Goal: Use online tool/utility: Utilize a website feature to perform a specific function

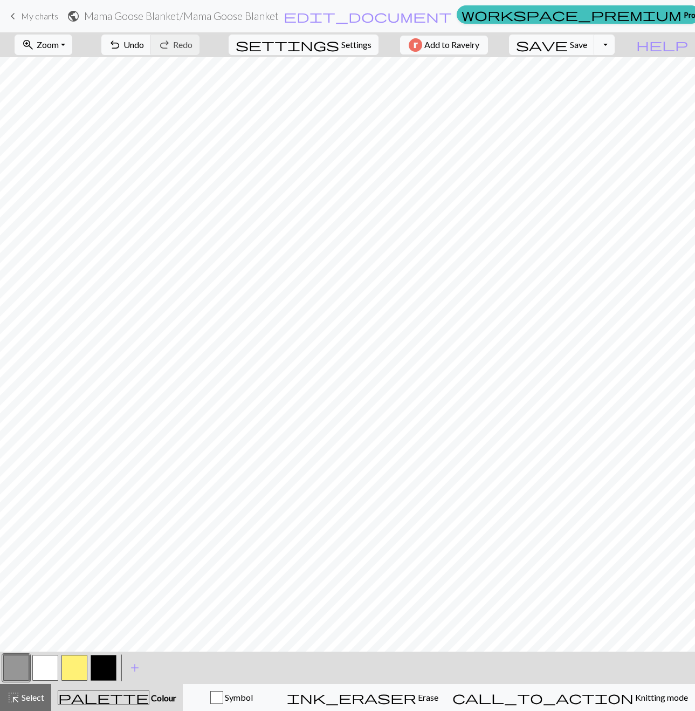
click at [41, 668] on button "button" at bounding box center [45, 667] width 26 height 26
click at [42, 668] on button "button" at bounding box center [45, 667] width 26 height 26
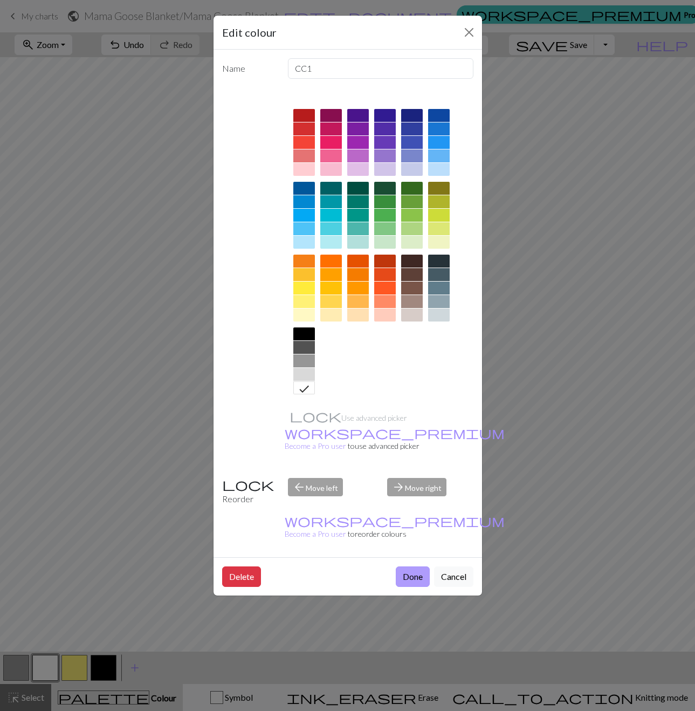
click at [411, 566] on button "Done" at bounding box center [413, 576] width 34 height 20
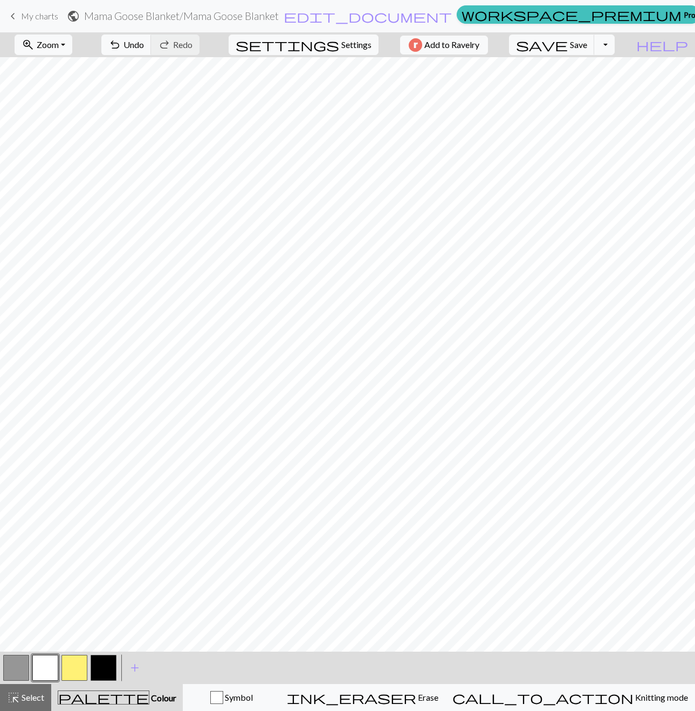
click at [22, 666] on button "button" at bounding box center [16, 667] width 26 height 26
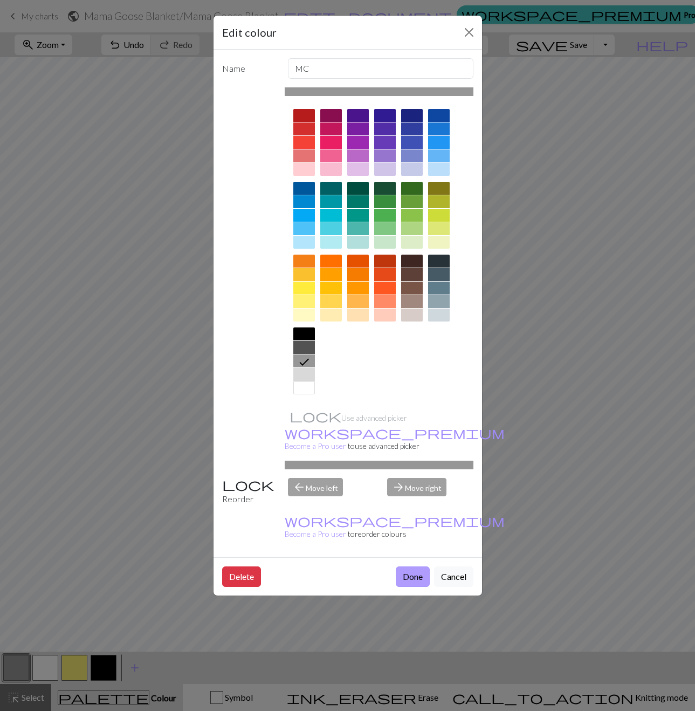
click at [411, 566] on button "Done" at bounding box center [413, 576] width 34 height 20
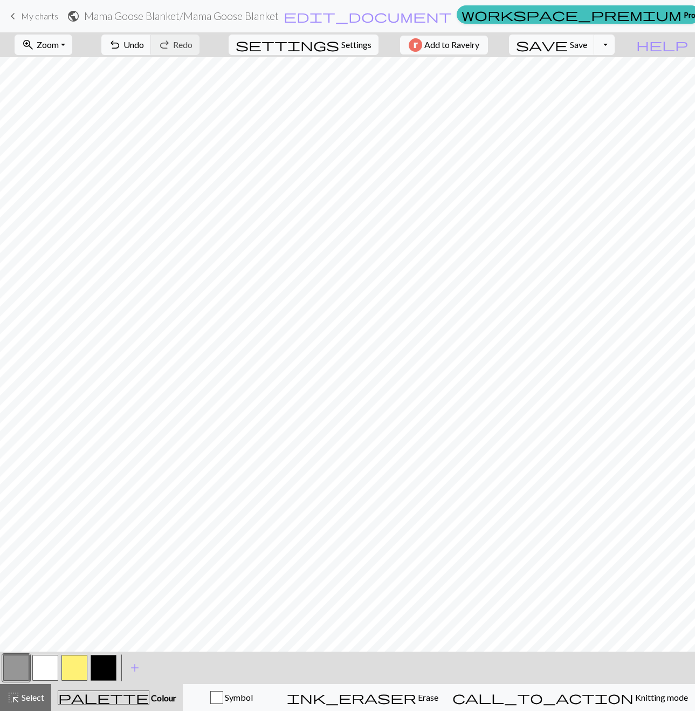
click at [50, 667] on button "button" at bounding box center [45, 667] width 26 height 26
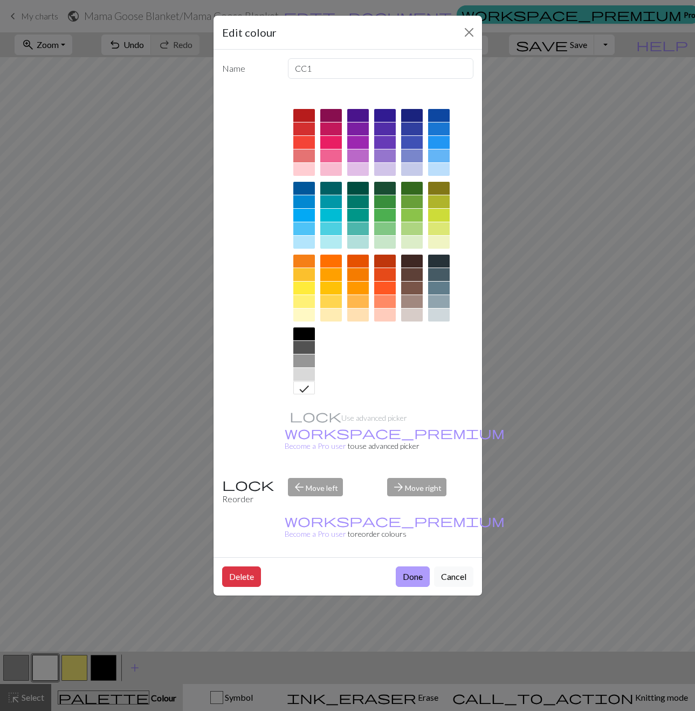
click at [404, 566] on button "Done" at bounding box center [413, 576] width 34 height 20
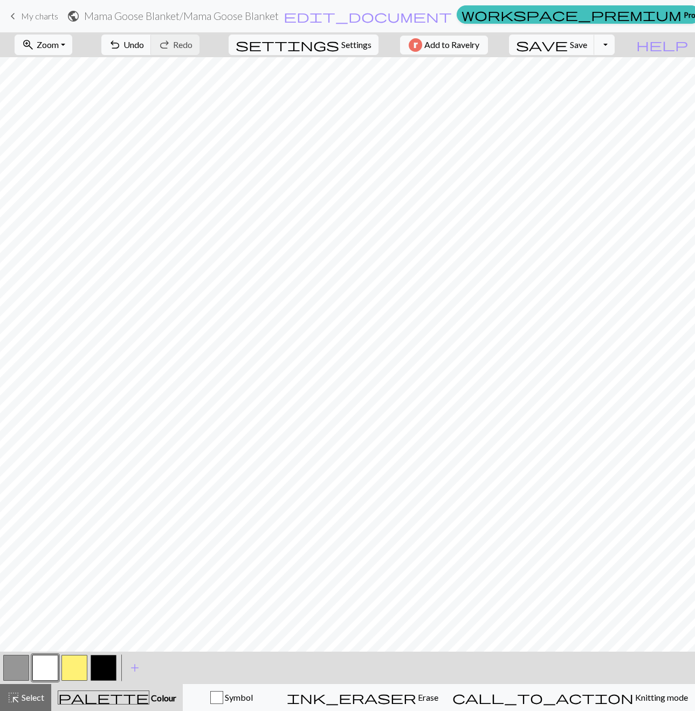
click at [65, 665] on button "button" at bounding box center [74, 667] width 26 height 26
click at [67, 670] on button "button" at bounding box center [74, 667] width 26 height 26
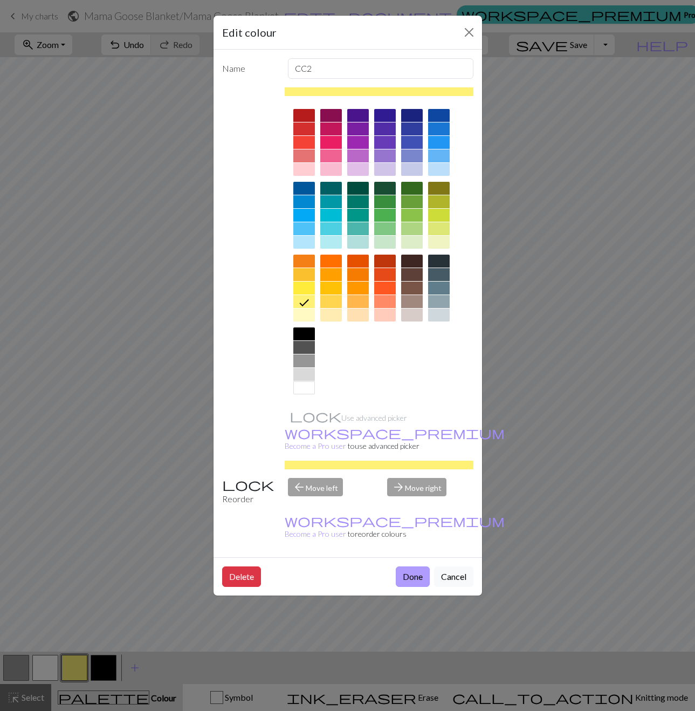
click at [410, 566] on button "Done" at bounding box center [413, 576] width 34 height 20
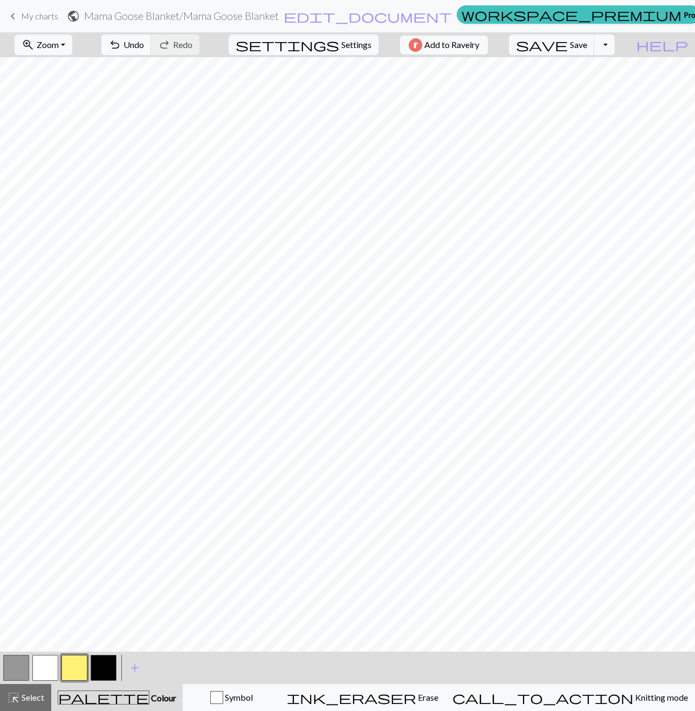
click at [18, 666] on button "button" at bounding box center [16, 667] width 26 height 26
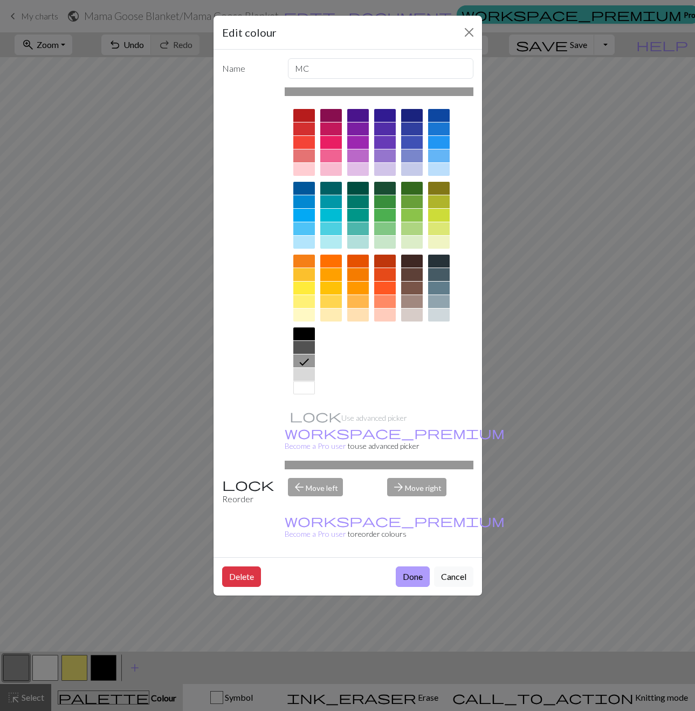
click at [412, 566] on button "Done" at bounding box center [413, 576] width 34 height 20
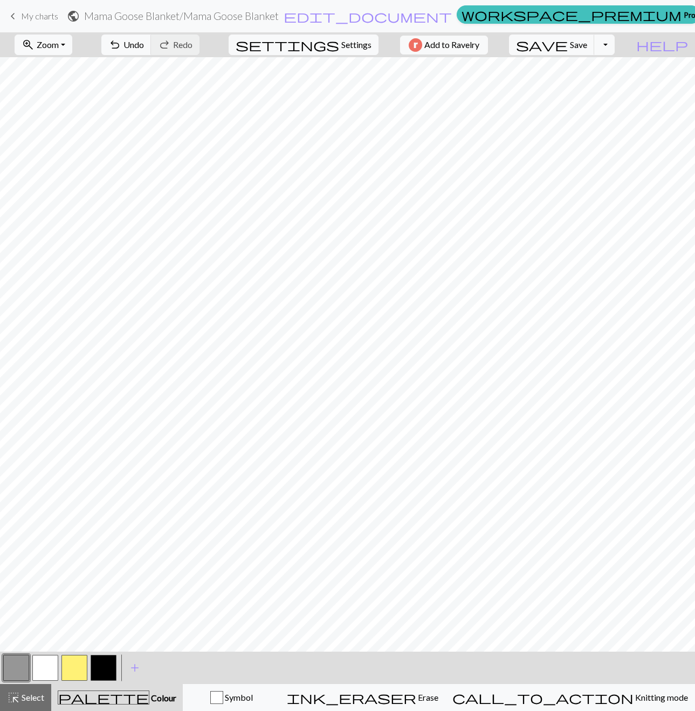
click at [84, 666] on button "button" at bounding box center [74, 667] width 26 height 26
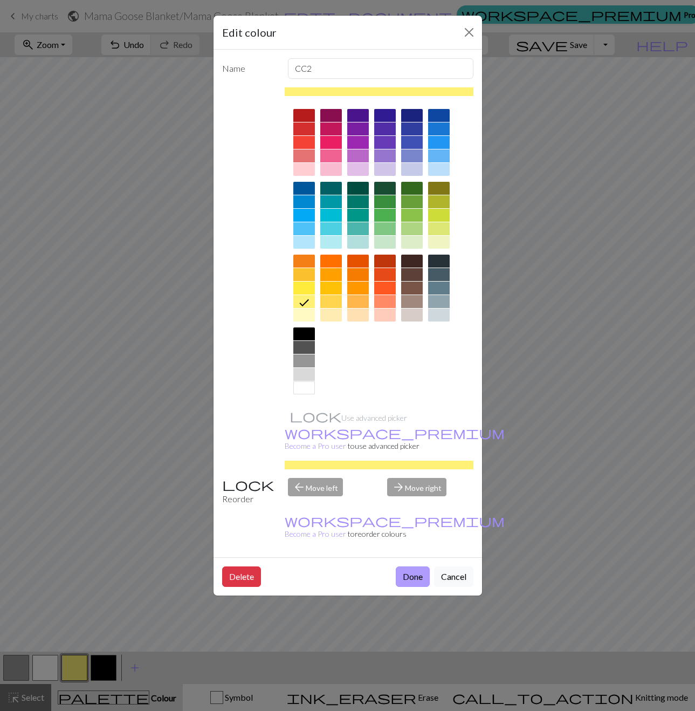
click at [420, 566] on button "Done" at bounding box center [413, 576] width 34 height 20
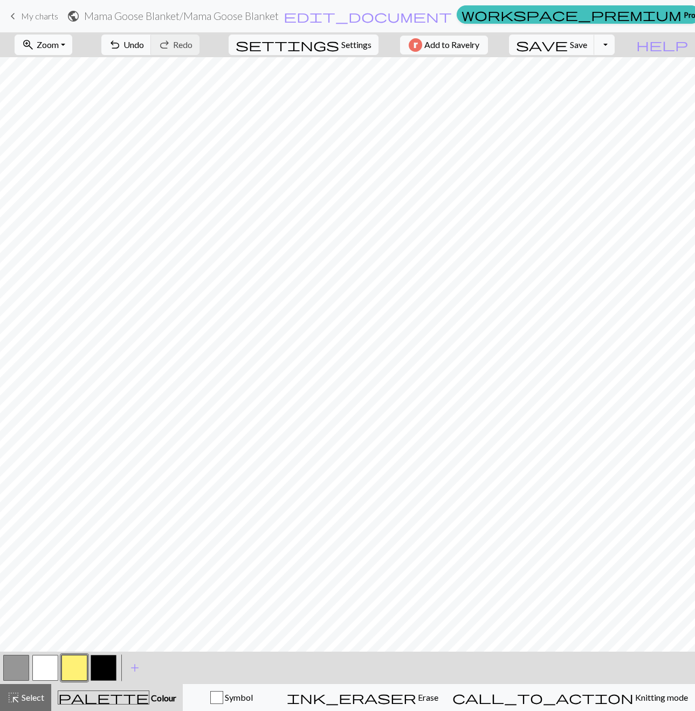
click at [59, 44] on span "Zoom" at bounding box center [48, 44] width 22 height 10
click at [81, 104] on button "Fit height" at bounding box center [57, 102] width 85 height 17
click at [72, 46] on button "zoom_in Zoom Zoom" at bounding box center [44, 45] width 58 height 20
click at [64, 72] on button "Fit all" at bounding box center [57, 68] width 85 height 17
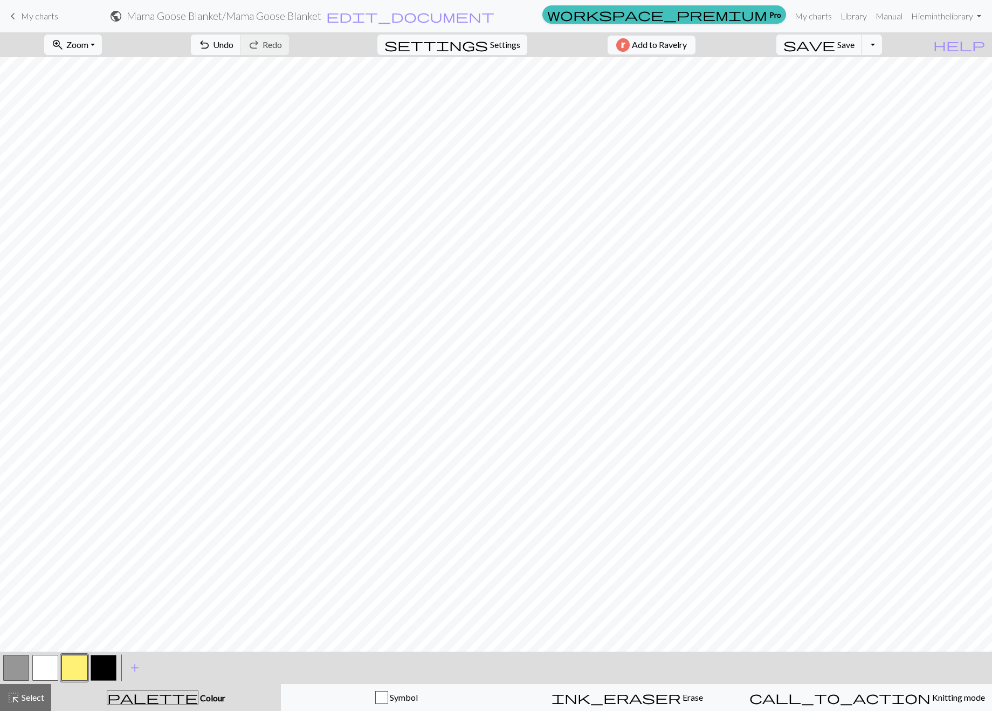
click at [16, 671] on button "button" at bounding box center [16, 667] width 26 height 26
click at [13, 672] on button "button" at bounding box center [16, 667] width 26 height 26
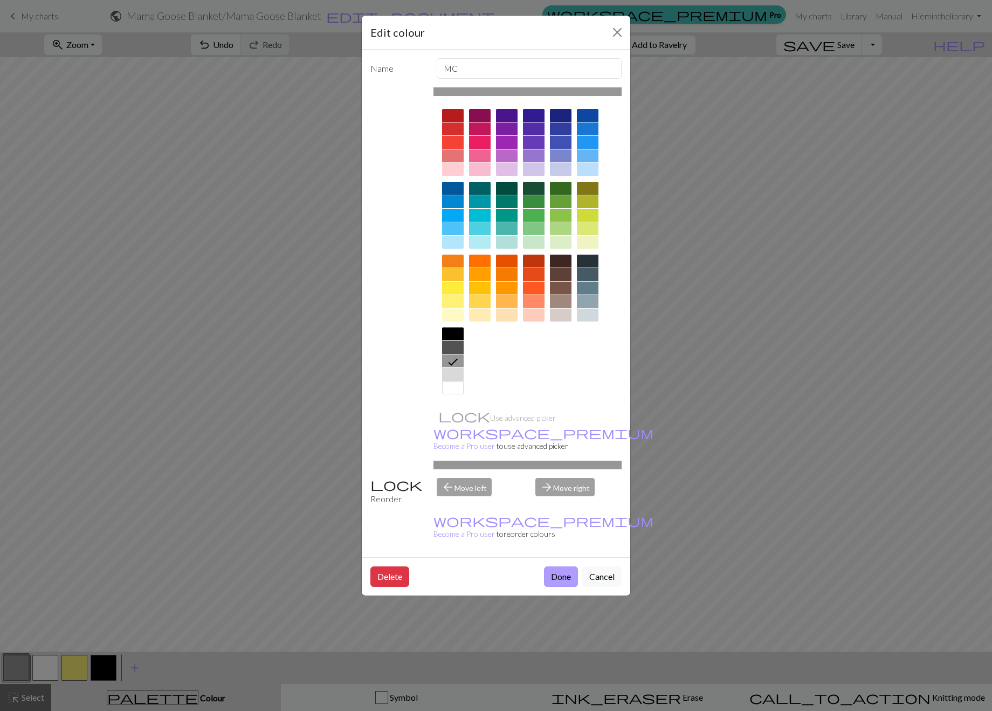
click at [577, 566] on button "Done" at bounding box center [561, 576] width 34 height 20
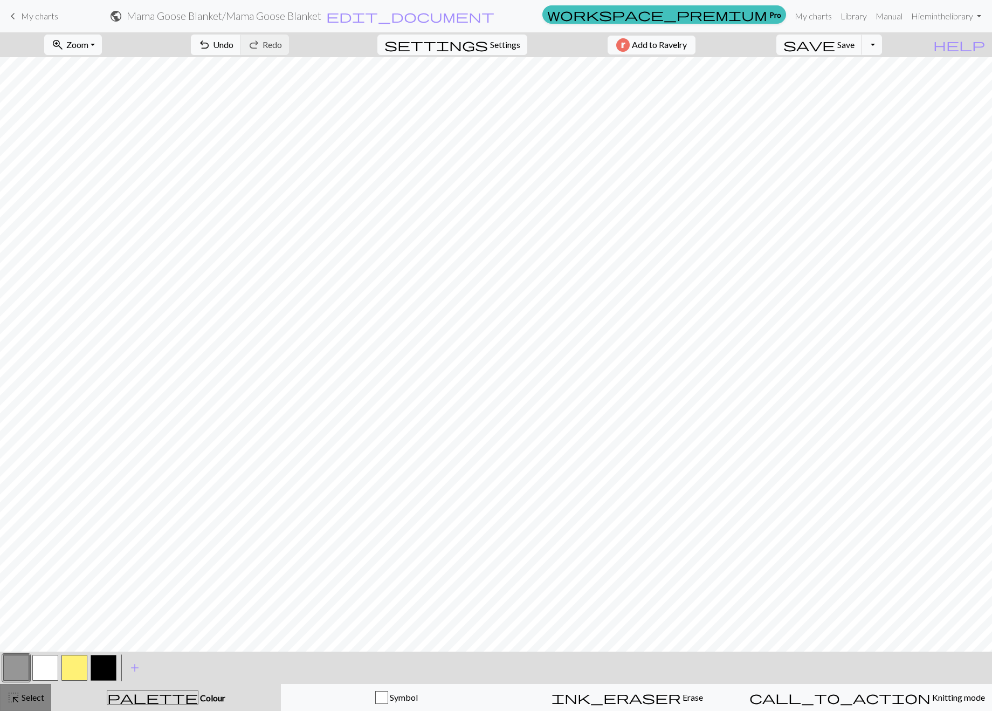
click at [26, 706] on button "highlight_alt Select Select" at bounding box center [25, 697] width 51 height 27
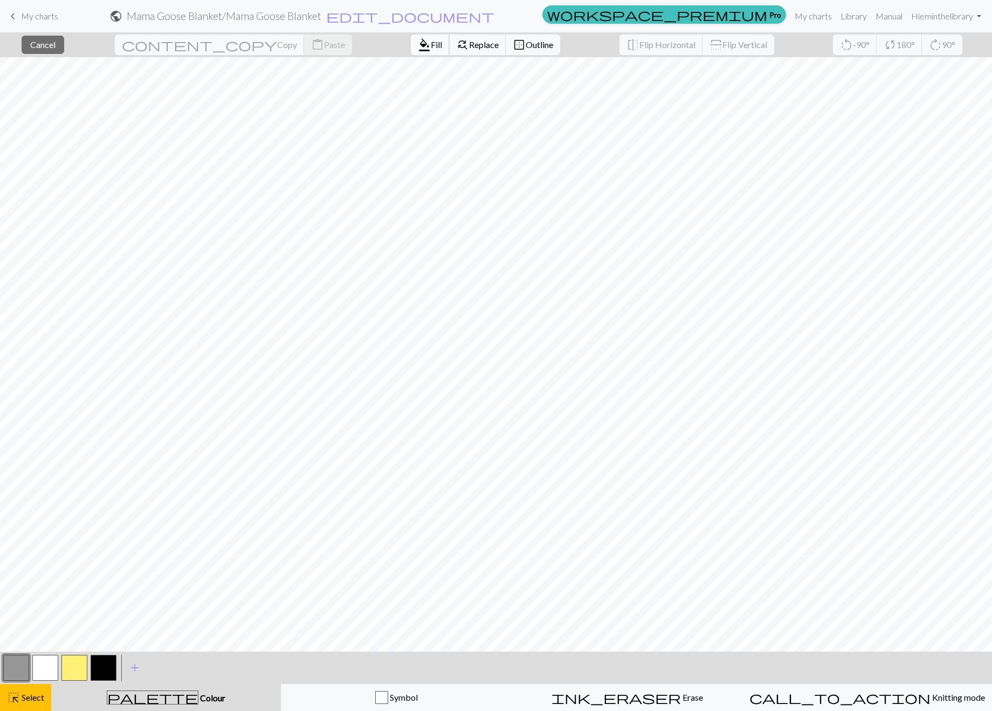
click at [418, 51] on span "format_color_fill" at bounding box center [424, 44] width 13 height 15
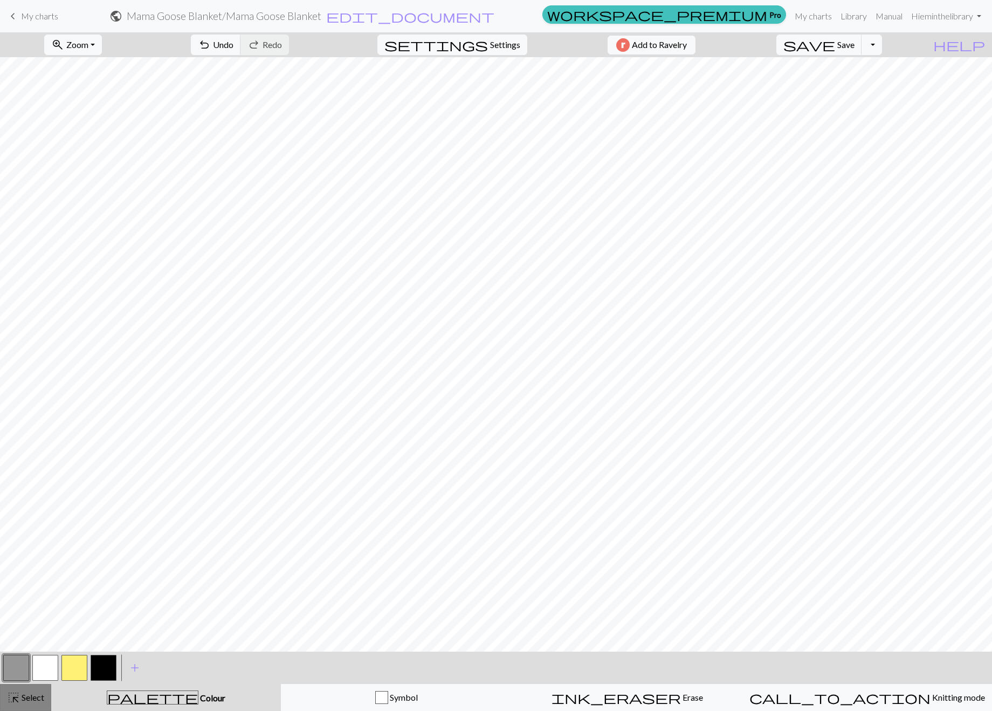
click at [24, 707] on button "highlight_alt Select Select" at bounding box center [25, 697] width 51 height 27
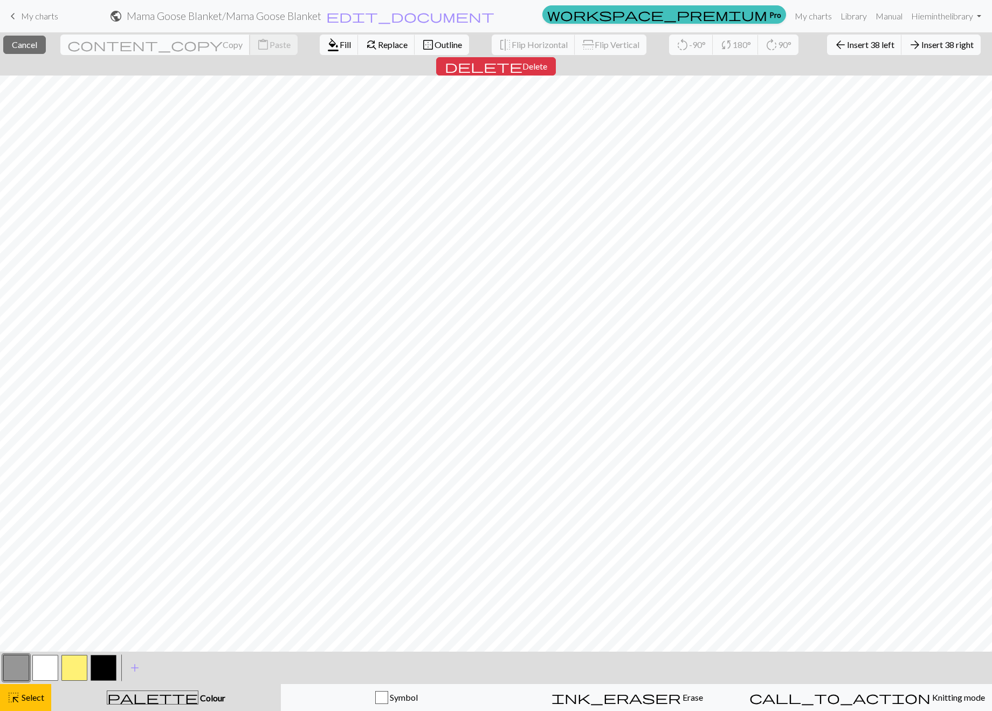
click at [223, 40] on span "Copy" at bounding box center [233, 44] width 20 height 10
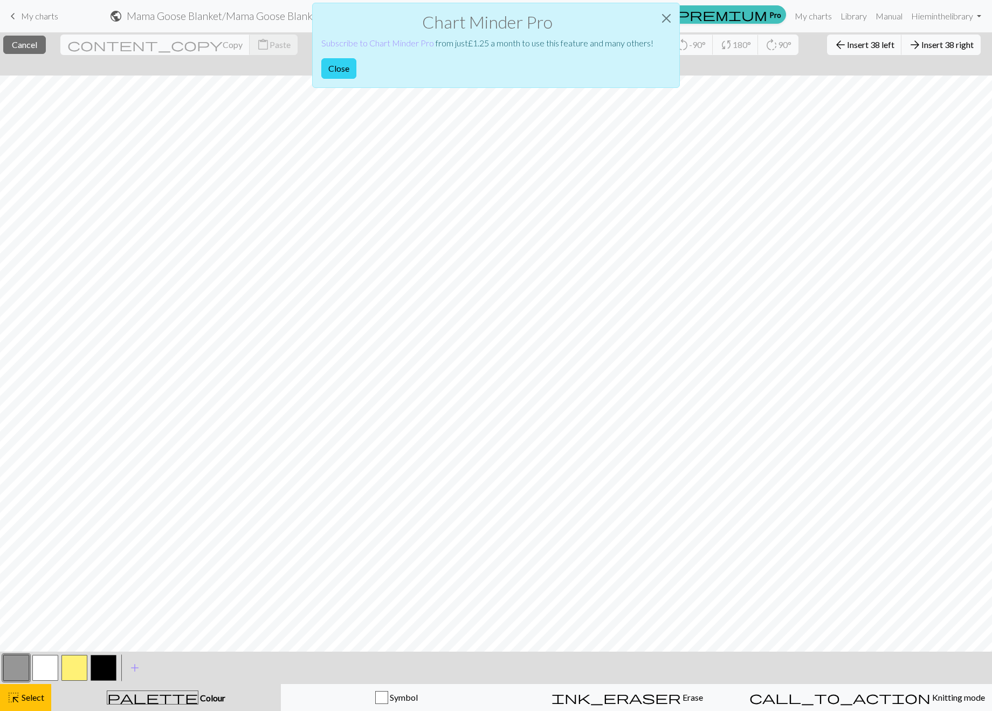
click at [337, 78] on button "Close" at bounding box center [338, 68] width 35 height 20
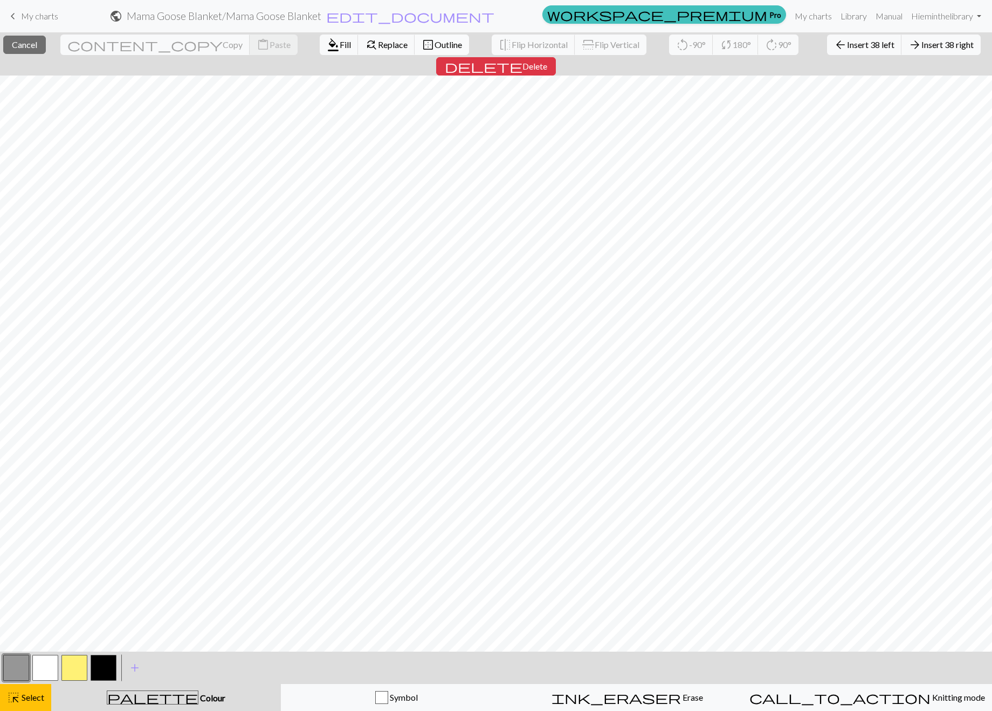
click at [435, 44] on span "Outline" at bounding box center [448, 44] width 27 height 10
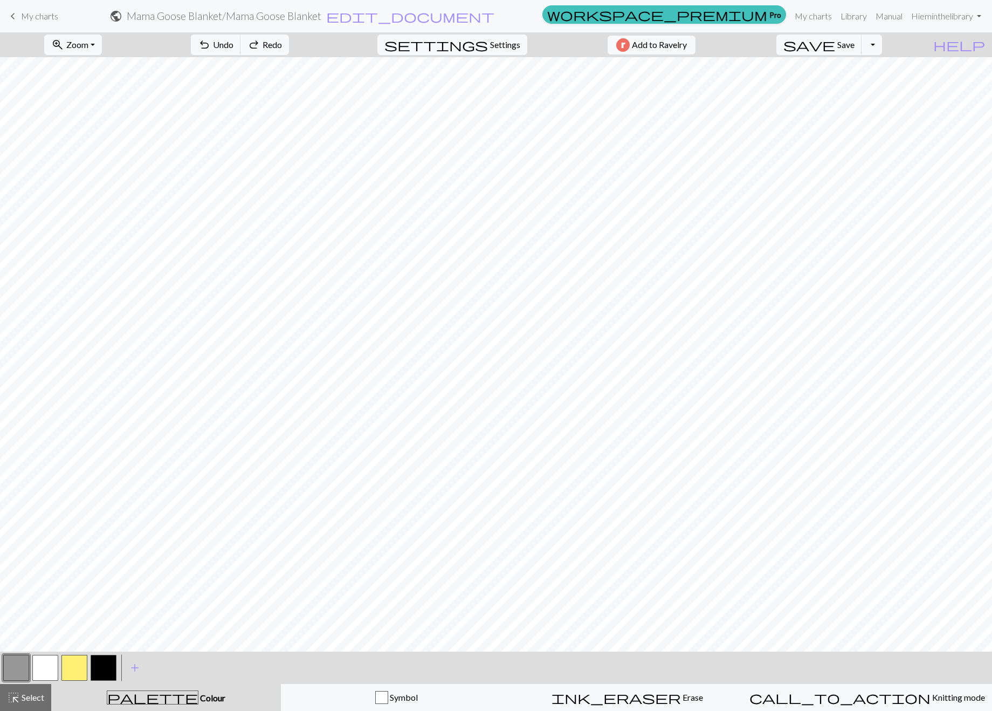
click at [43, 667] on button "button" at bounding box center [45, 667] width 26 height 26
click at [14, 669] on button "button" at bounding box center [16, 667] width 26 height 26
click at [48, 667] on button "button" at bounding box center [45, 667] width 26 height 26
click at [17, 663] on button "button" at bounding box center [16, 667] width 26 height 26
click at [46, 680] on button "button" at bounding box center [45, 667] width 26 height 26
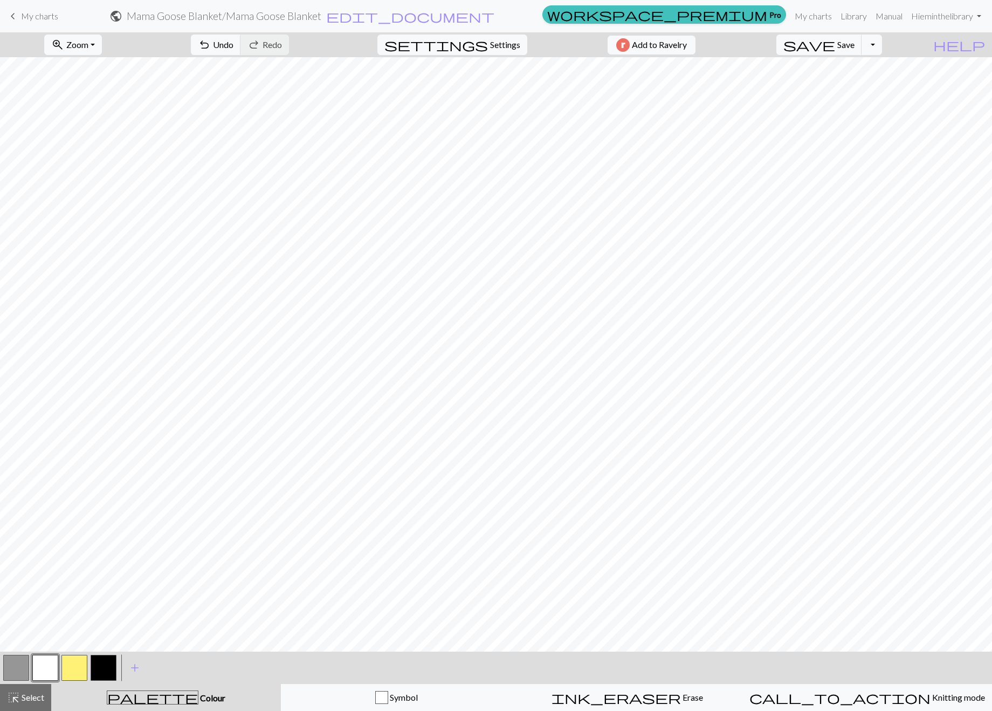
click at [20, 665] on button "button" at bounding box center [16, 667] width 26 height 26
click at [37, 664] on button "button" at bounding box center [45, 667] width 26 height 26
click at [16, 675] on button "button" at bounding box center [16, 667] width 26 height 26
click at [45, 666] on button "button" at bounding box center [45, 667] width 26 height 26
click at [22, 664] on button "button" at bounding box center [16, 667] width 26 height 26
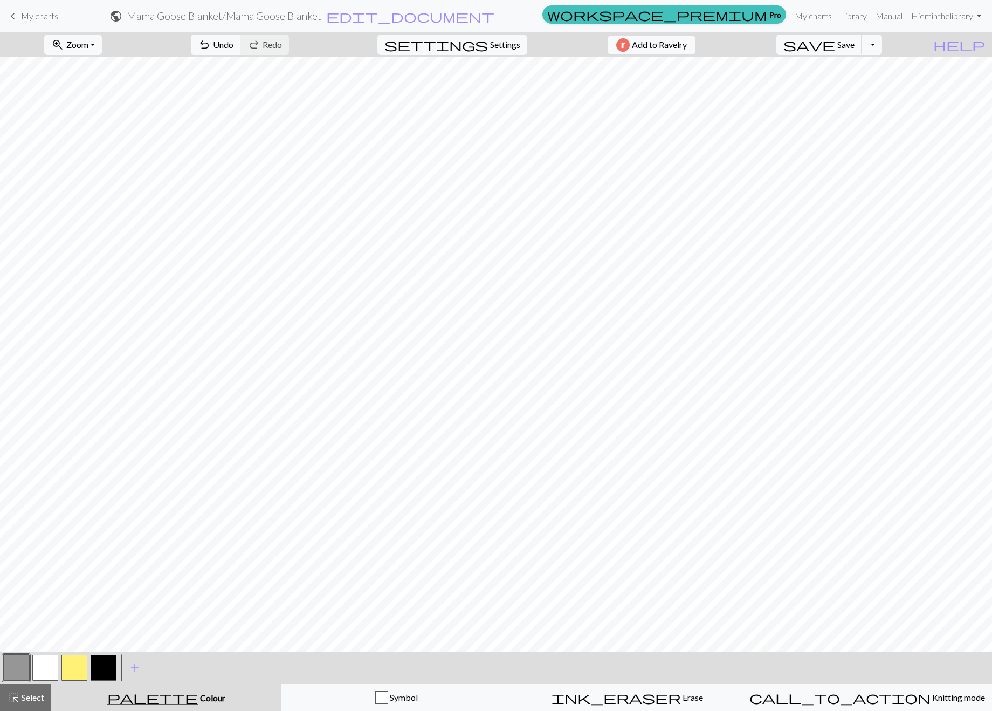
click at [52, 666] on button "button" at bounding box center [45, 667] width 26 height 26
click at [16, 667] on button "button" at bounding box center [16, 667] width 26 height 26
click at [47, 665] on button "button" at bounding box center [45, 667] width 26 height 26
click at [22, 667] on button "button" at bounding box center [16, 667] width 26 height 26
click at [52, 673] on button "button" at bounding box center [45, 667] width 26 height 26
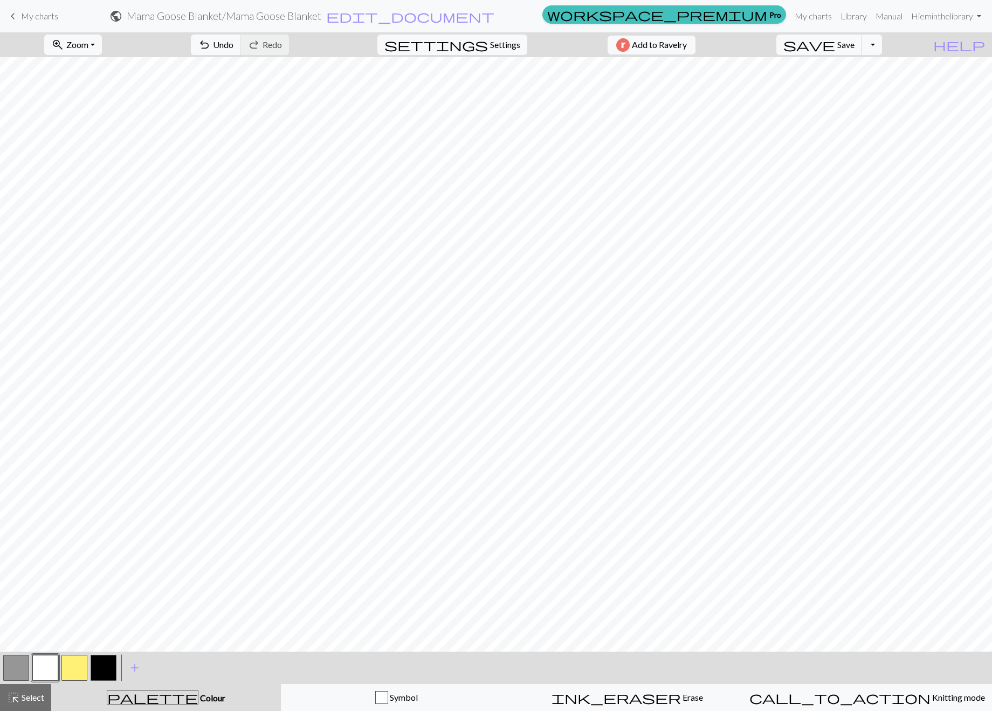
click at [77, 668] on button "button" at bounding box center [74, 667] width 26 height 26
click at [47, 663] on button "button" at bounding box center [45, 667] width 26 height 26
click at [25, 664] on button "button" at bounding box center [16, 667] width 26 height 26
click at [38, 674] on button "button" at bounding box center [45, 667] width 26 height 26
click at [14, 678] on button "button" at bounding box center [16, 667] width 26 height 26
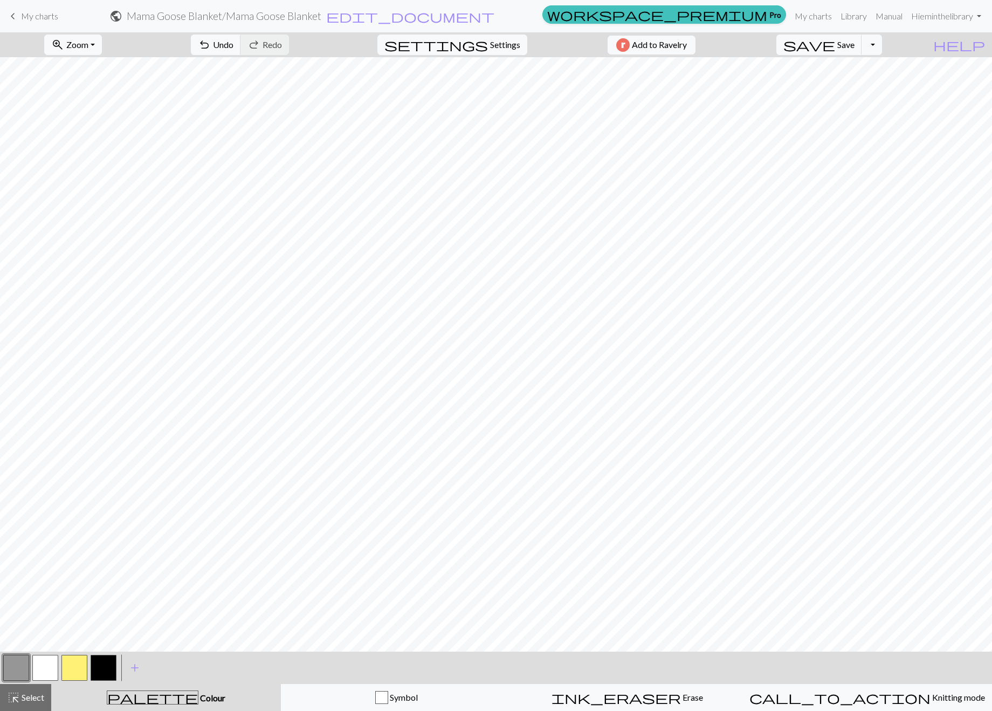
click at [37, 664] on button "button" at bounding box center [45, 667] width 26 height 26
click at [10, 666] on button "button" at bounding box center [16, 667] width 26 height 26
click at [44, 658] on button "button" at bounding box center [45, 667] width 26 height 26
click at [19, 671] on button "button" at bounding box center [16, 667] width 26 height 26
click at [41, 670] on button "button" at bounding box center [45, 667] width 26 height 26
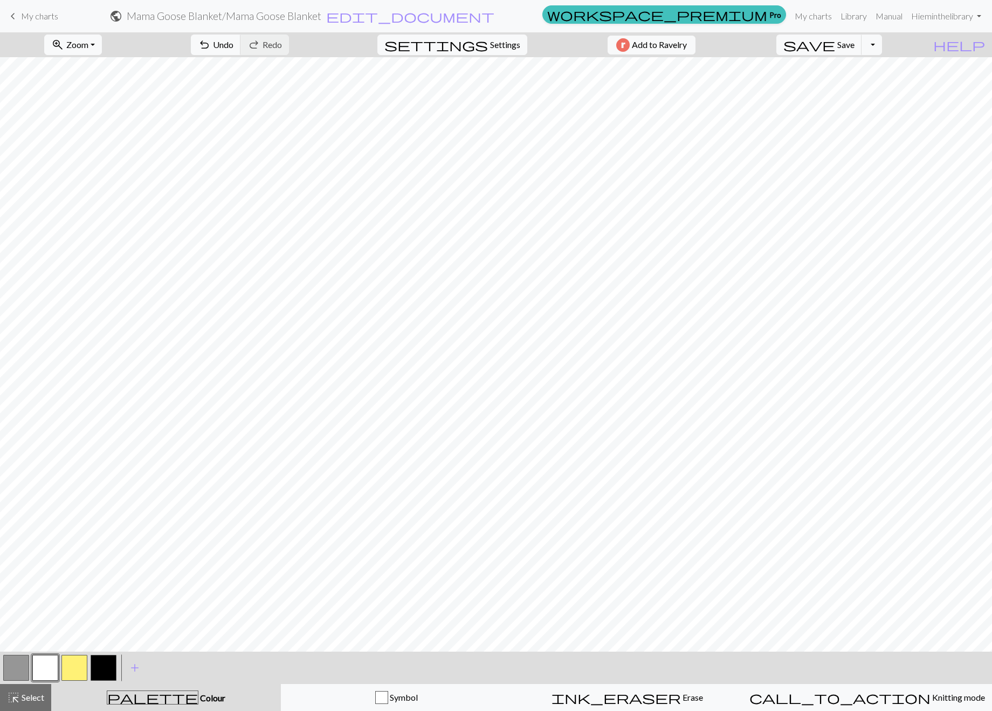
click at [8, 664] on button "button" at bounding box center [16, 667] width 26 height 26
click at [49, 663] on button "button" at bounding box center [45, 667] width 26 height 26
click at [15, 666] on button "button" at bounding box center [16, 667] width 26 height 26
click at [54, 667] on button "button" at bounding box center [45, 667] width 26 height 26
click at [13, 670] on button "button" at bounding box center [16, 667] width 26 height 26
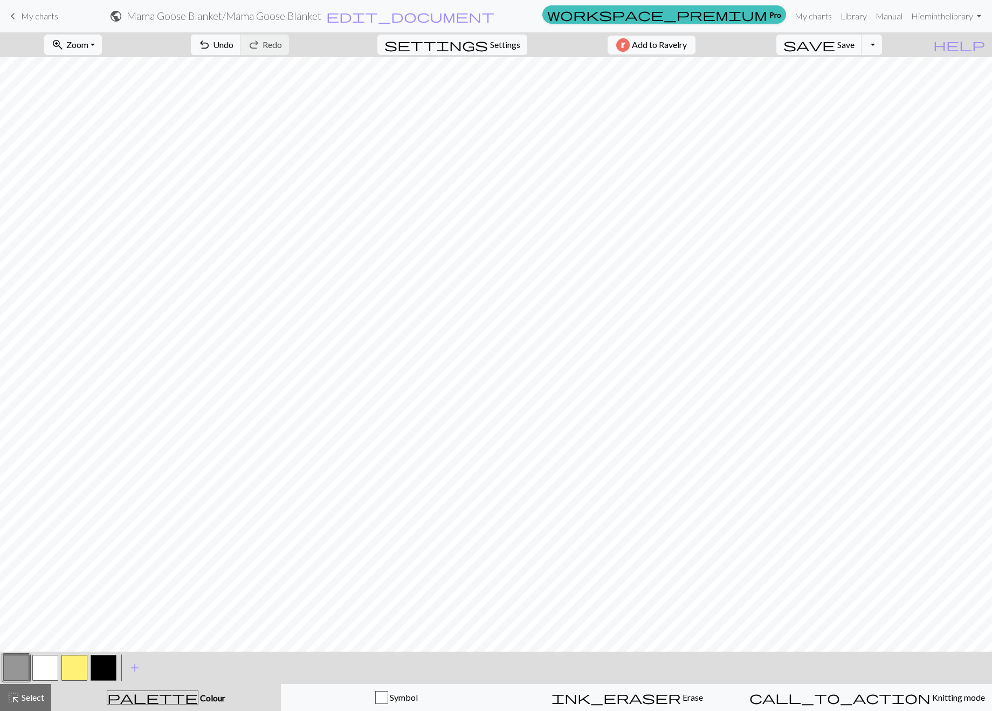
click at [42, 668] on button "button" at bounding box center [45, 667] width 26 height 26
click at [18, 665] on button "button" at bounding box center [16, 667] width 26 height 26
click at [43, 676] on button "button" at bounding box center [45, 667] width 26 height 26
click at [71, 671] on button "button" at bounding box center [74, 667] width 26 height 26
